Goal: Complete application form

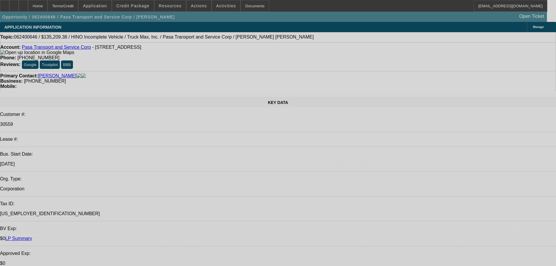
select select "0"
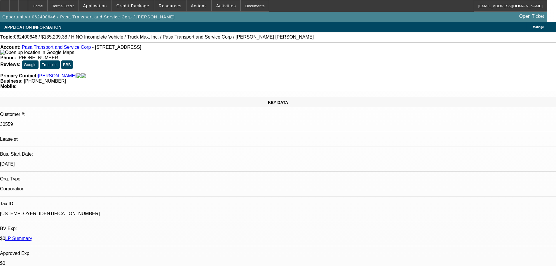
select select "0"
select select "3"
select select "0"
select select "6"
select select "0"
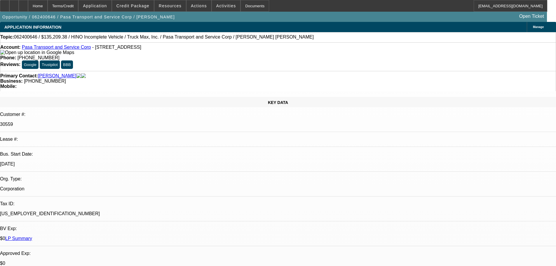
select select "0"
select select "6"
select select "0"
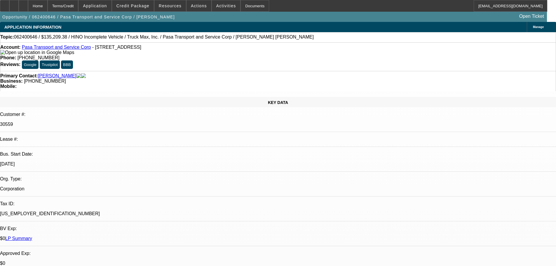
select select "0"
select select "6"
select select "0"
select select "3"
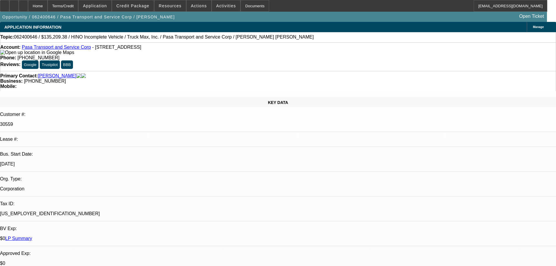
select select "0"
select select "6"
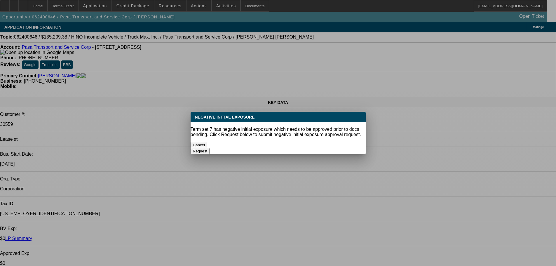
click at [207, 142] on button "Cancel" at bounding box center [199, 145] width 17 height 6
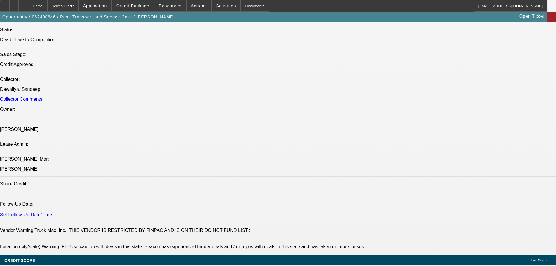
scroll to position [613, 0]
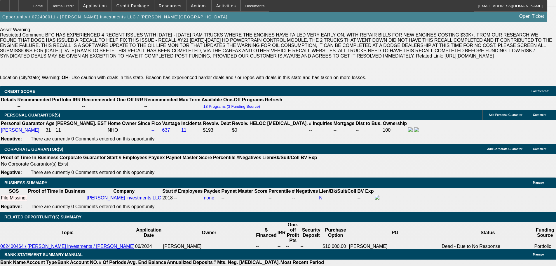
select select "0"
select select "2"
select select "0.1"
select select "4"
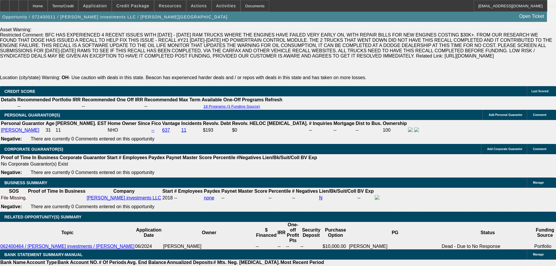
select select "0"
select select "2"
select select "0.1"
select select "4"
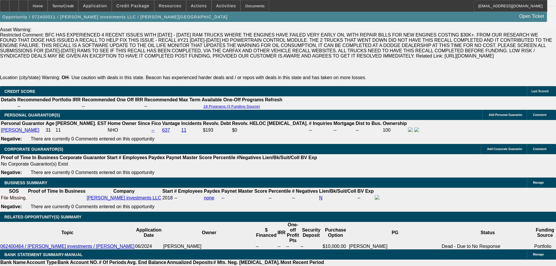
select select "0"
select select "2"
select select "0.1"
select select "4"
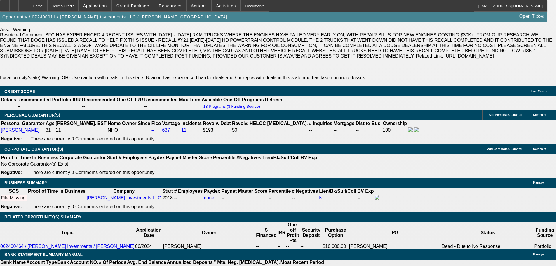
select select "0"
select select "2"
select select "0.1"
select select "4"
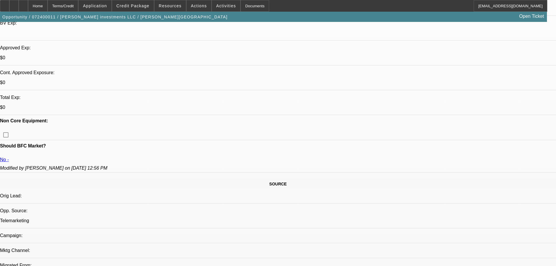
scroll to position [146, 0]
